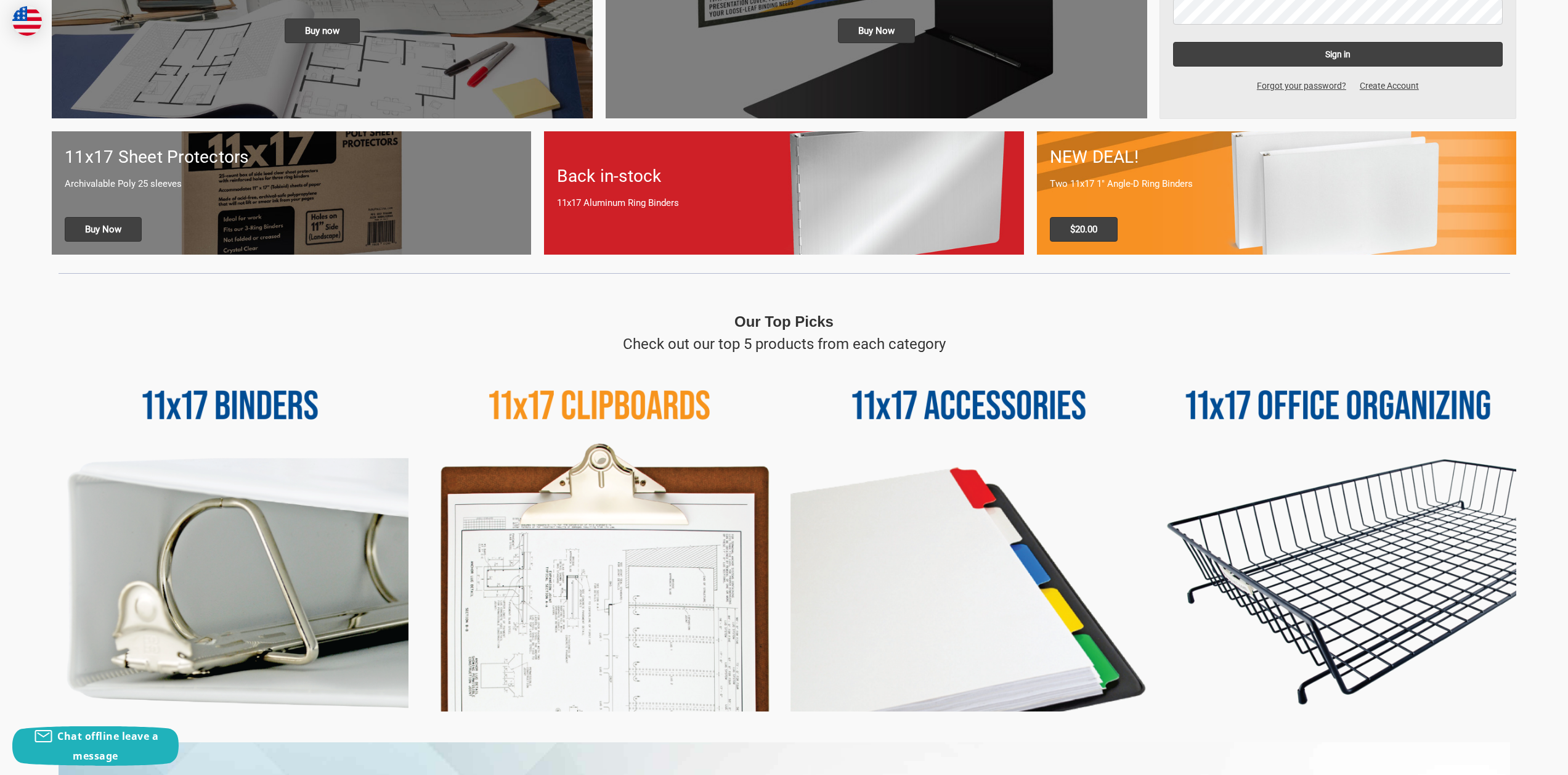
scroll to position [432, 0]
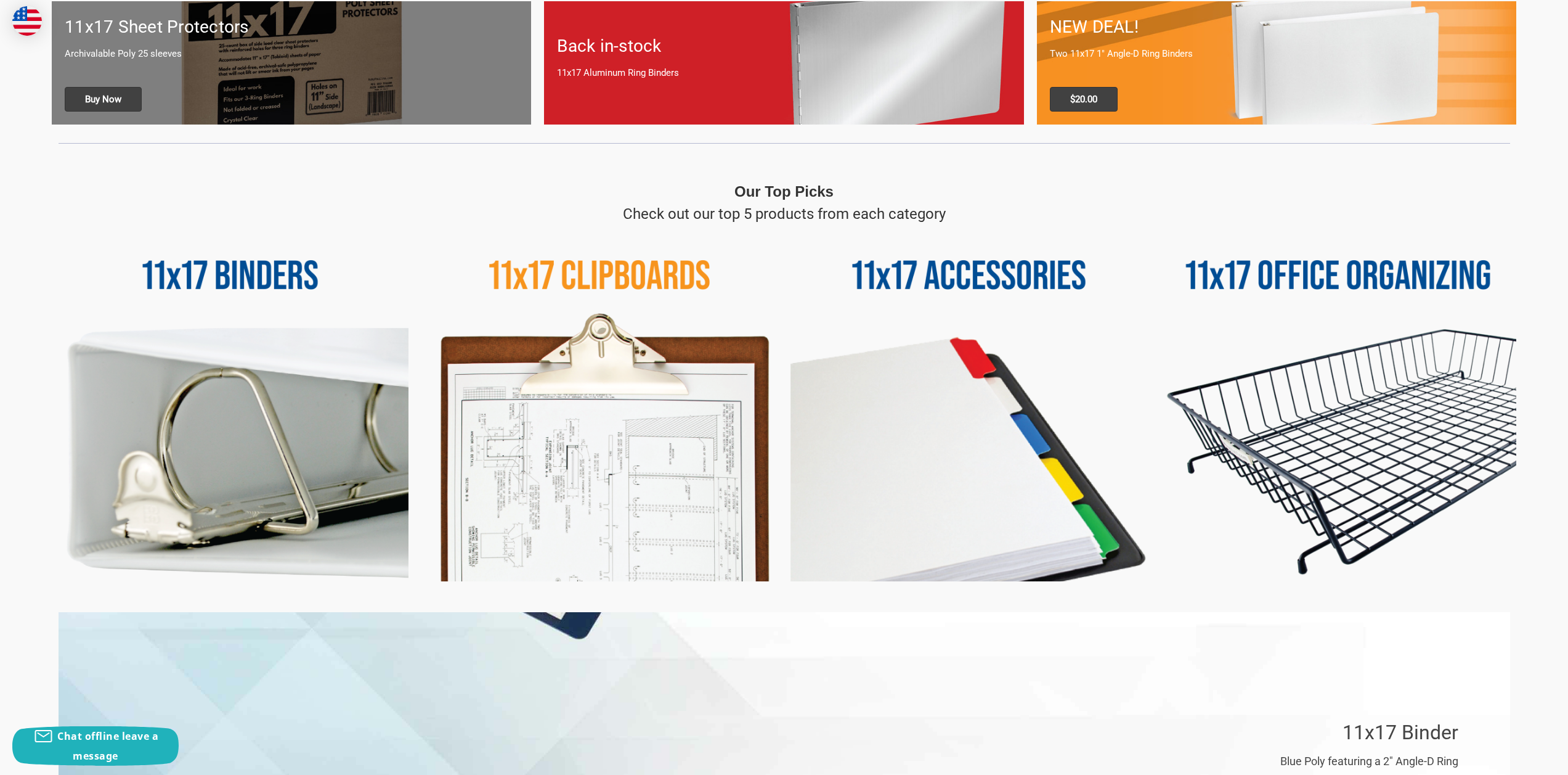
click at [271, 455] on img at bounding box center [230, 403] width 357 height 357
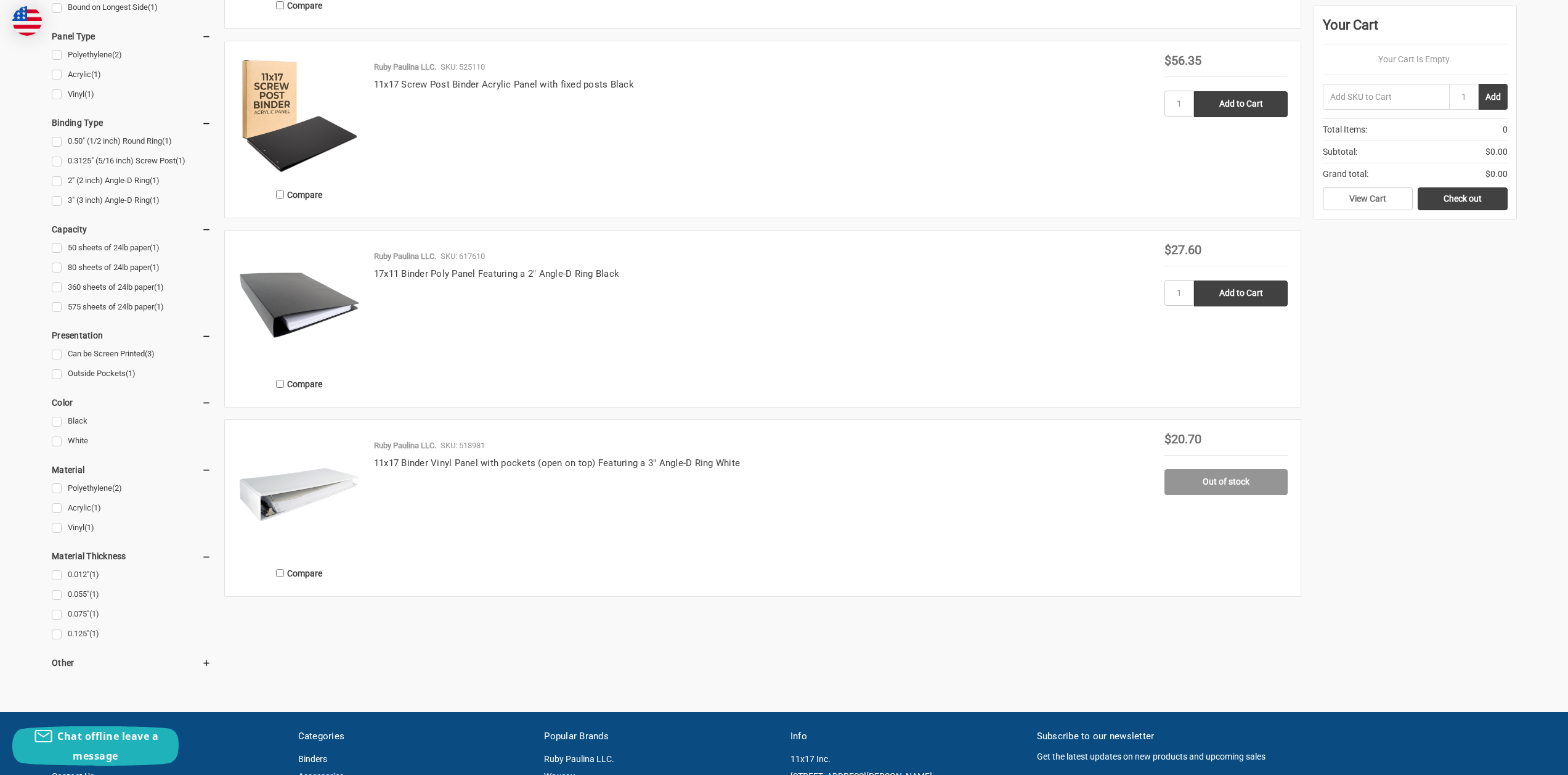
scroll to position [123, 0]
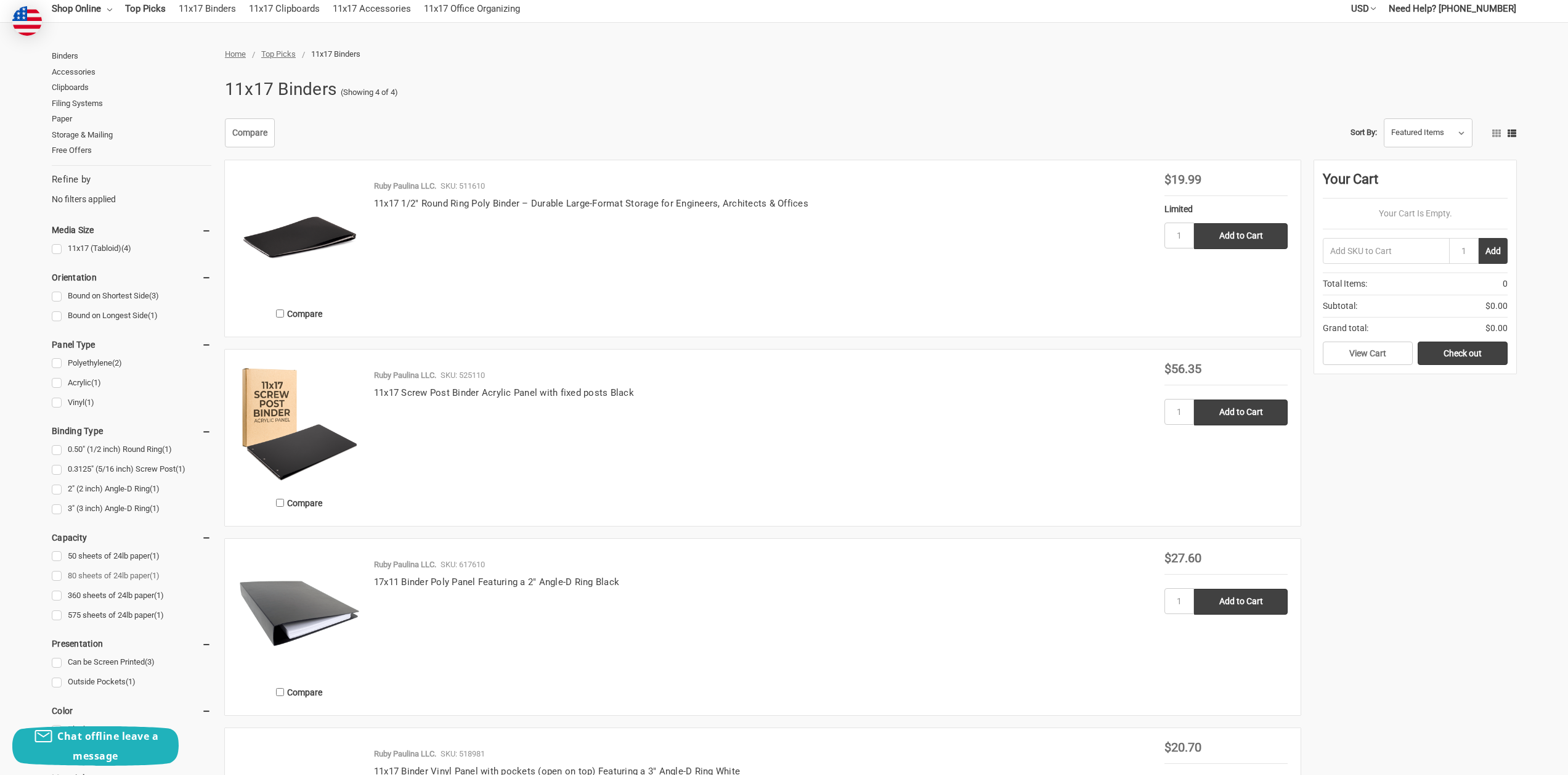
click at [55, 576] on link "80 sheets of 24lb paper (1)" at bounding box center [131, 576] width 159 height 17
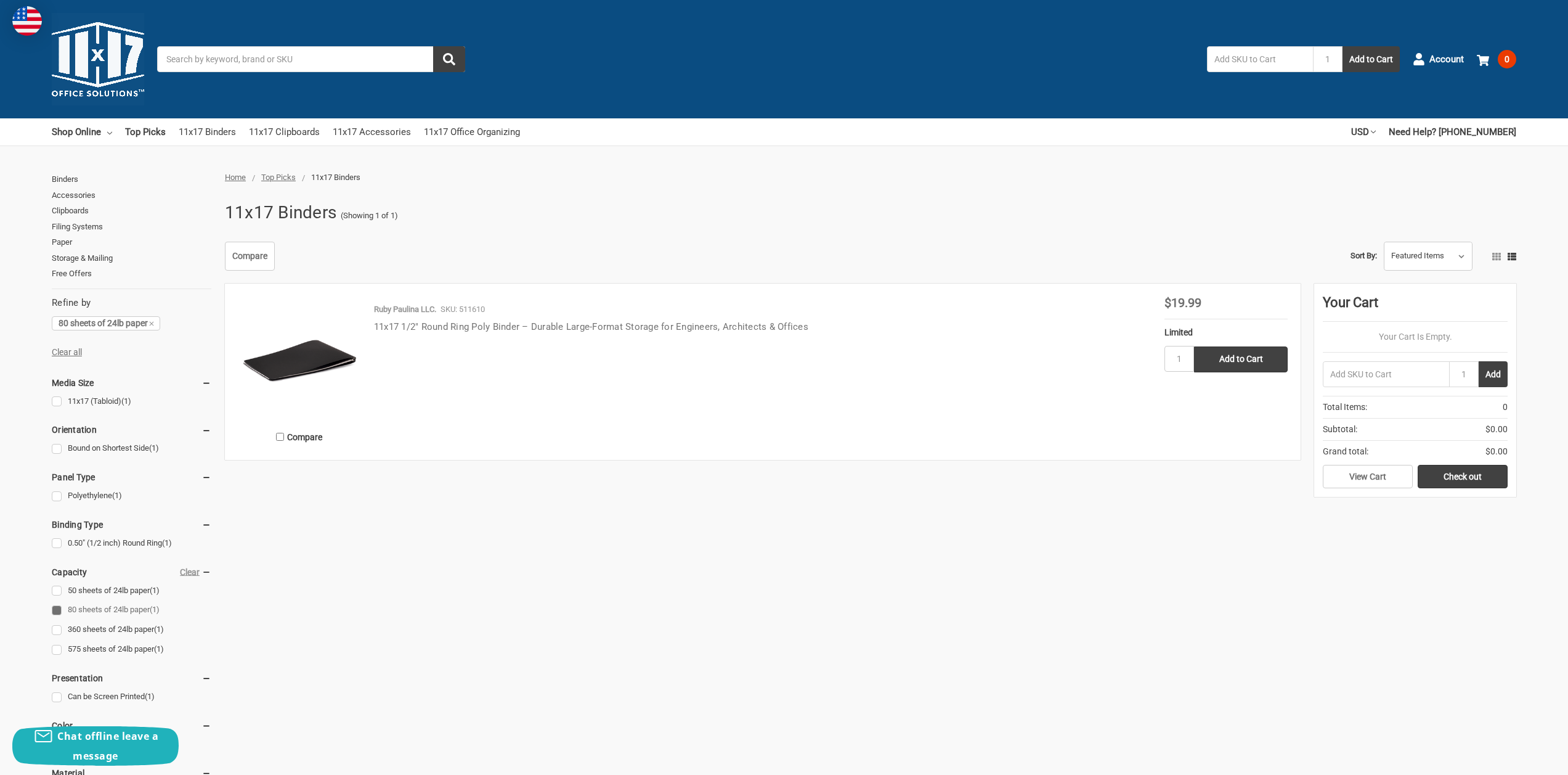
click at [437, 326] on link "11x17 1/2" Round Ring Poly Binder – Durable Large-Format Storage for Engineers,…" at bounding box center [591, 327] width 434 height 11
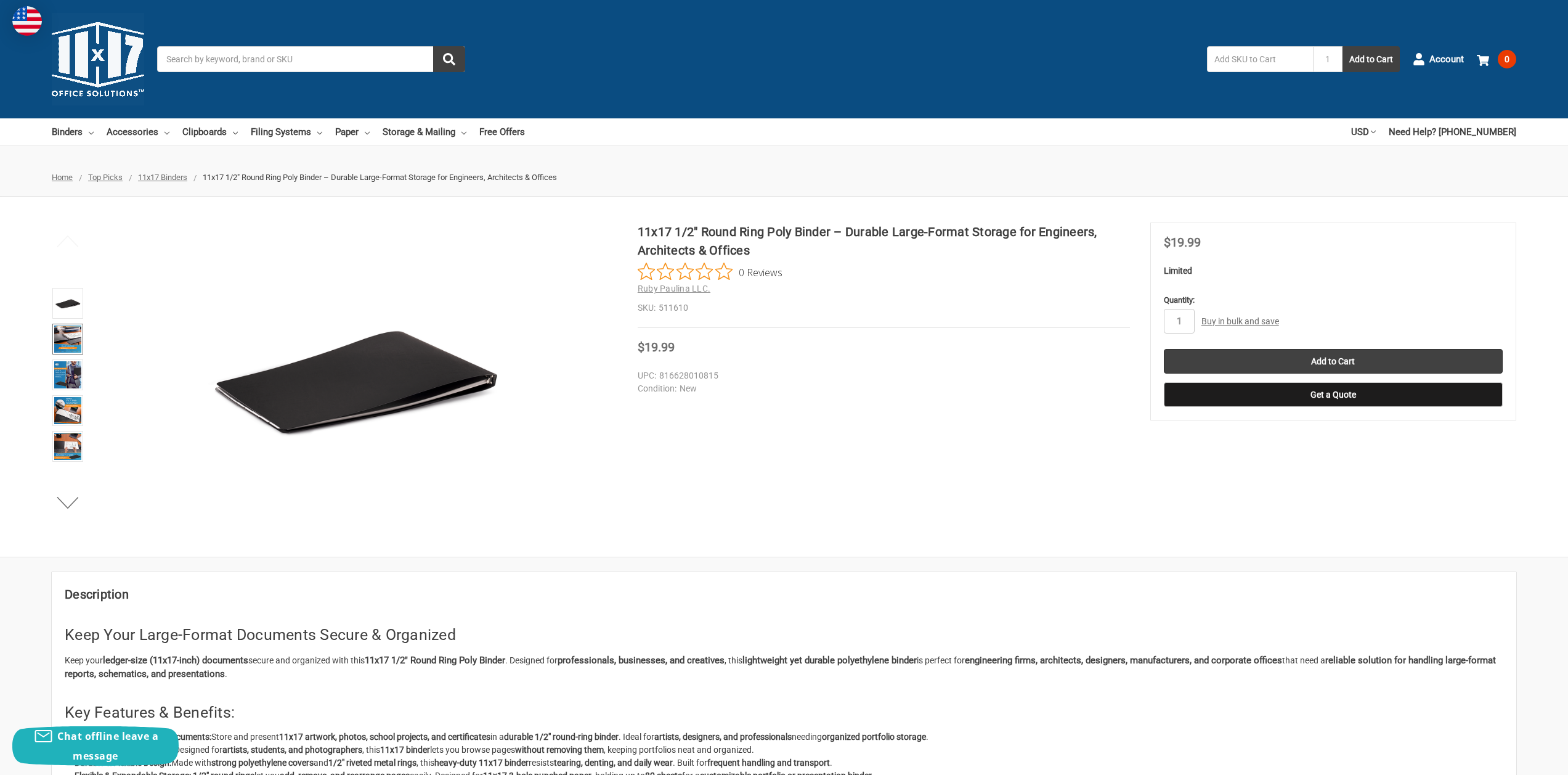
click at [69, 337] on img at bounding box center [68, 339] width 27 height 27
